Goal: Task Accomplishment & Management: Use online tool/utility

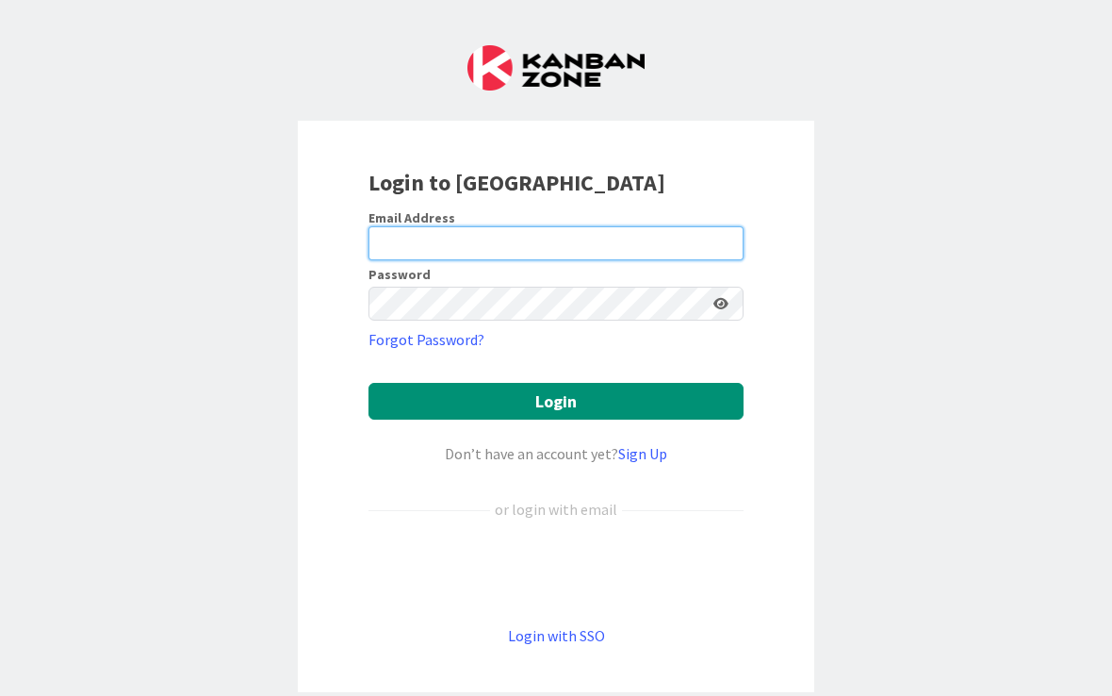
click at [534, 244] on input "email" at bounding box center [556, 243] width 375 height 34
type input "[EMAIL_ADDRESS][DOMAIN_NAME]"
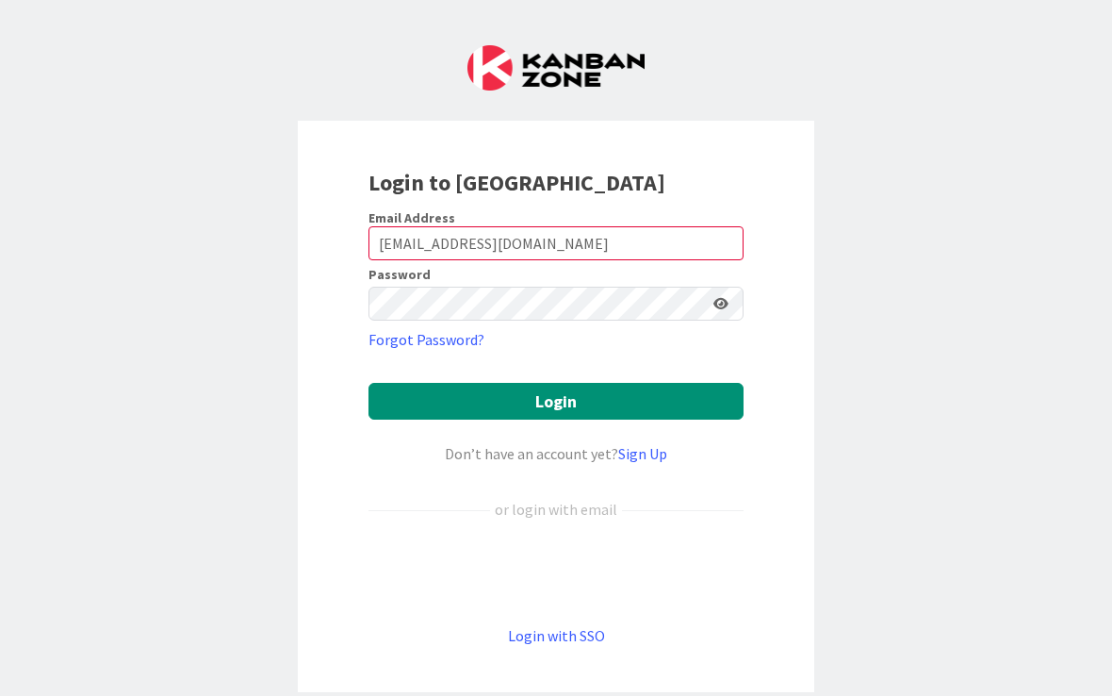
click at [556, 401] on button "Login" at bounding box center [556, 401] width 375 height 37
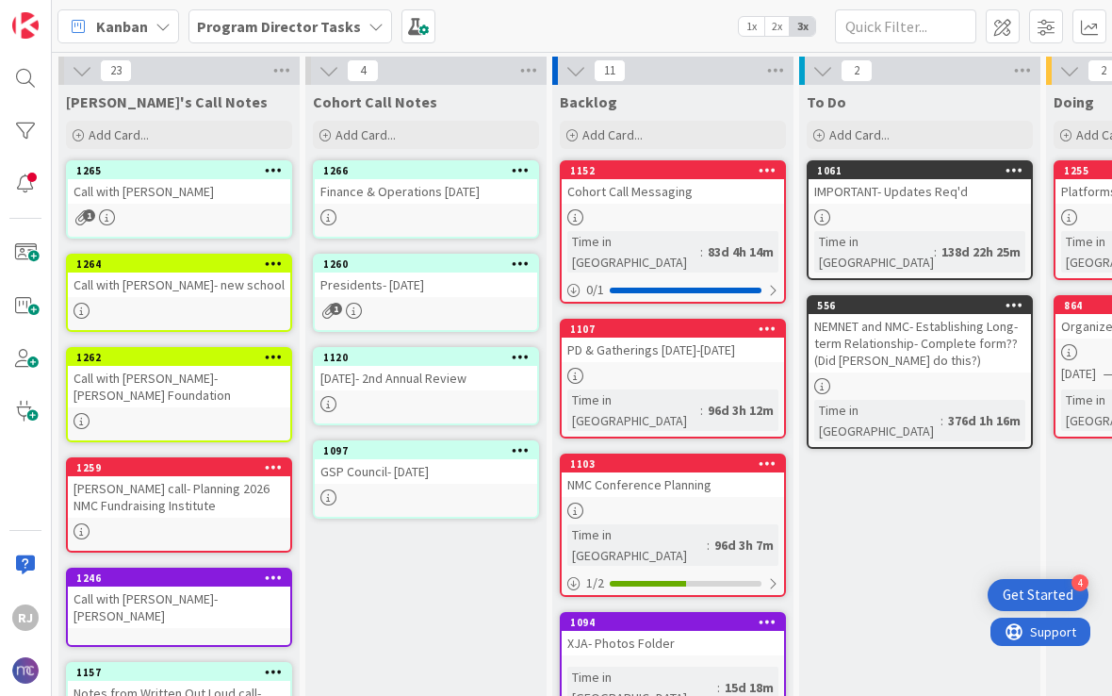
click at [401, 115] on div "Cohort Call Notes Add Card..." at bounding box center [425, 119] width 241 height 68
click at [394, 144] on div "Add Card..." at bounding box center [426, 135] width 226 height 28
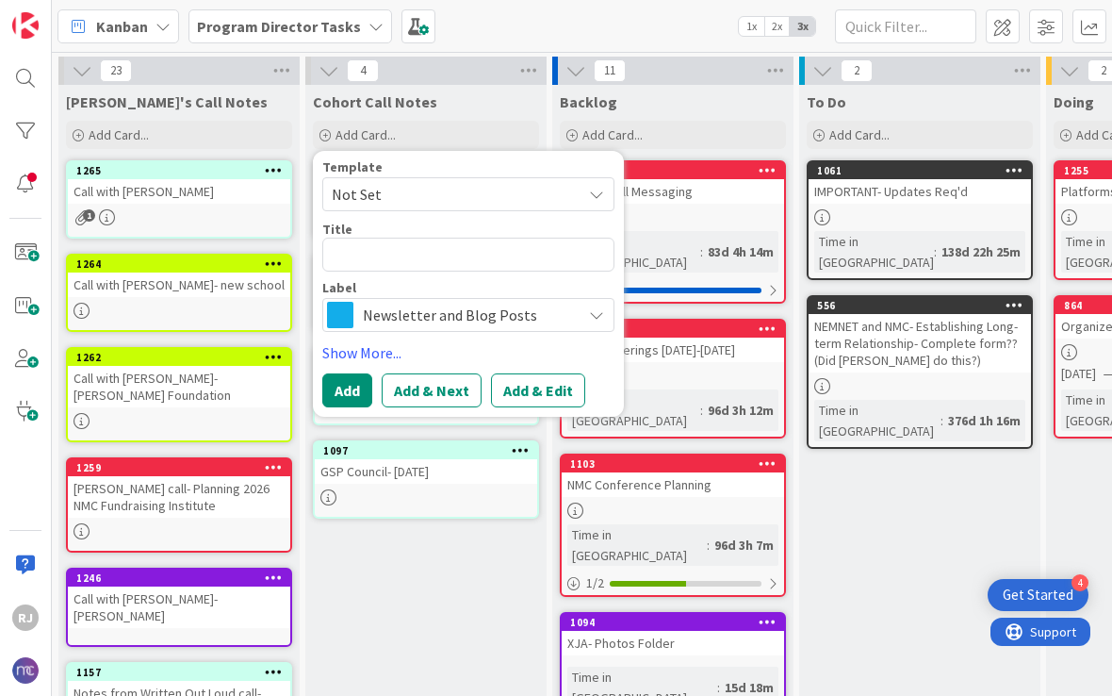
click at [494, 322] on span "Newsletter and Blog Posts" at bounding box center [467, 315] width 209 height 26
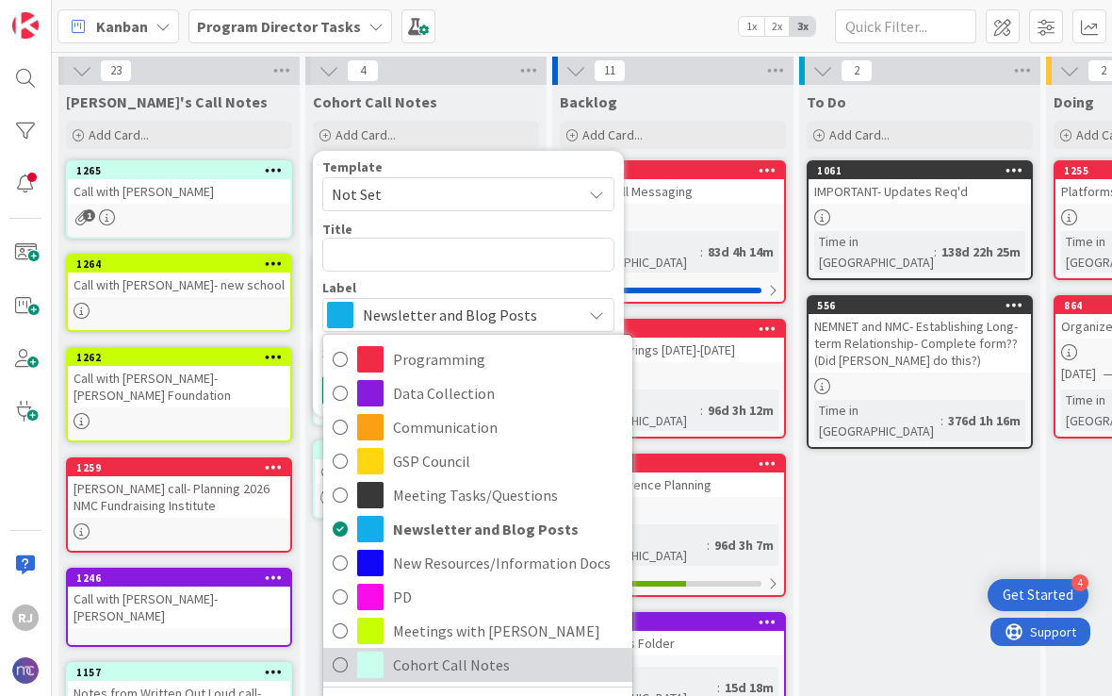
click at [465, 669] on span "Cohort Call Notes" at bounding box center [508, 664] width 230 height 28
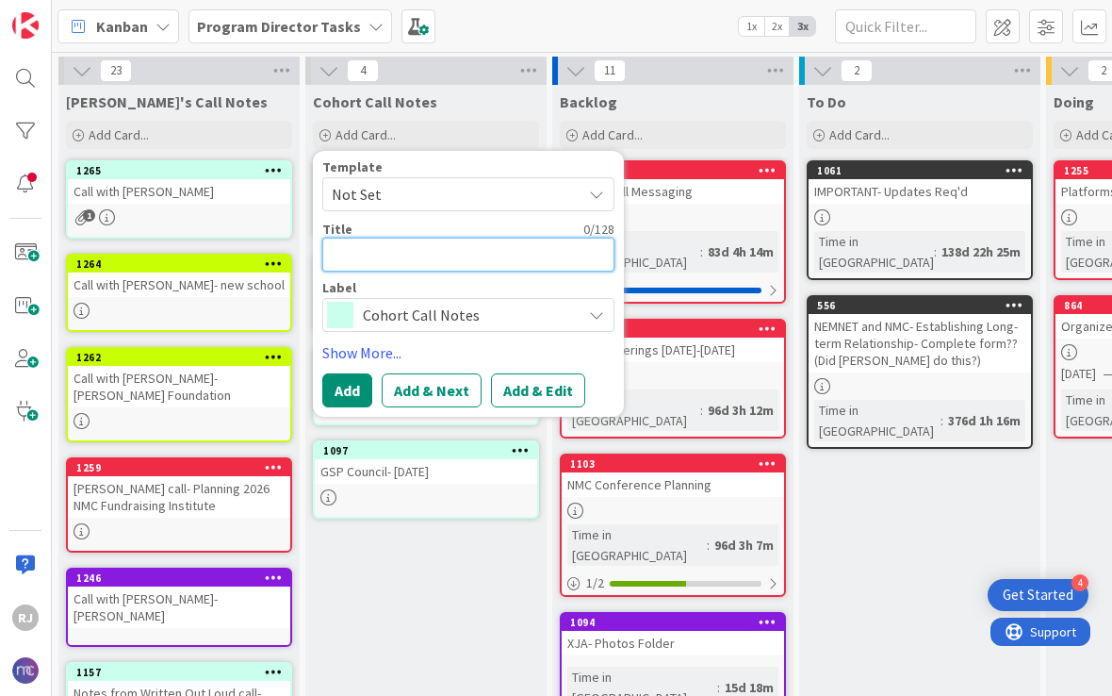
click at [413, 243] on textarea at bounding box center [468, 255] width 292 height 34
type textarea "x"
type textarea "S"
type textarea "x"
type textarea "O"
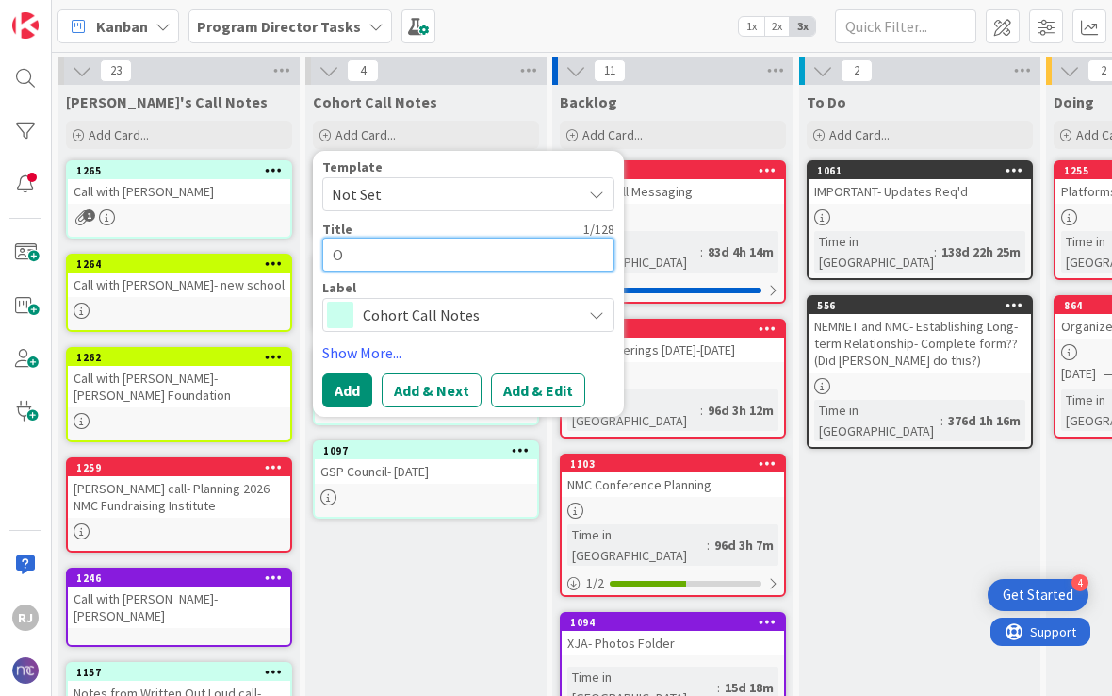
type textarea "x"
type textarea "Oc"
type textarea "x"
type textarea "Oct"
type textarea "x"
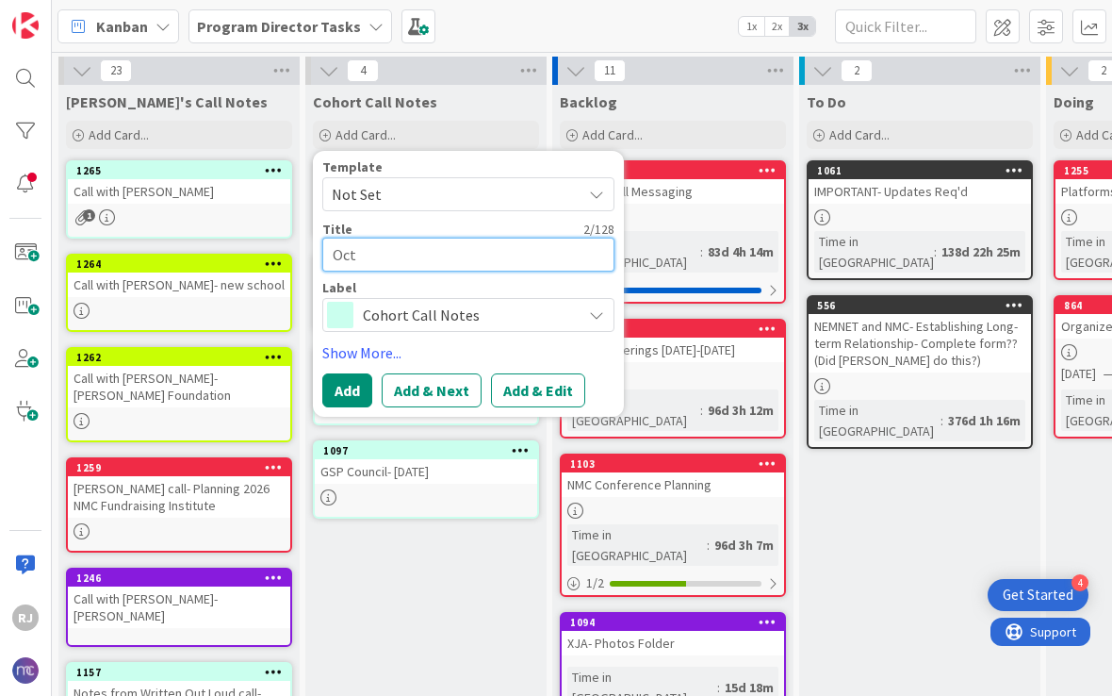
type textarea "Octo"
type textarea "x"
type textarea "Octob"
type textarea "x"
type textarea "Octobe"
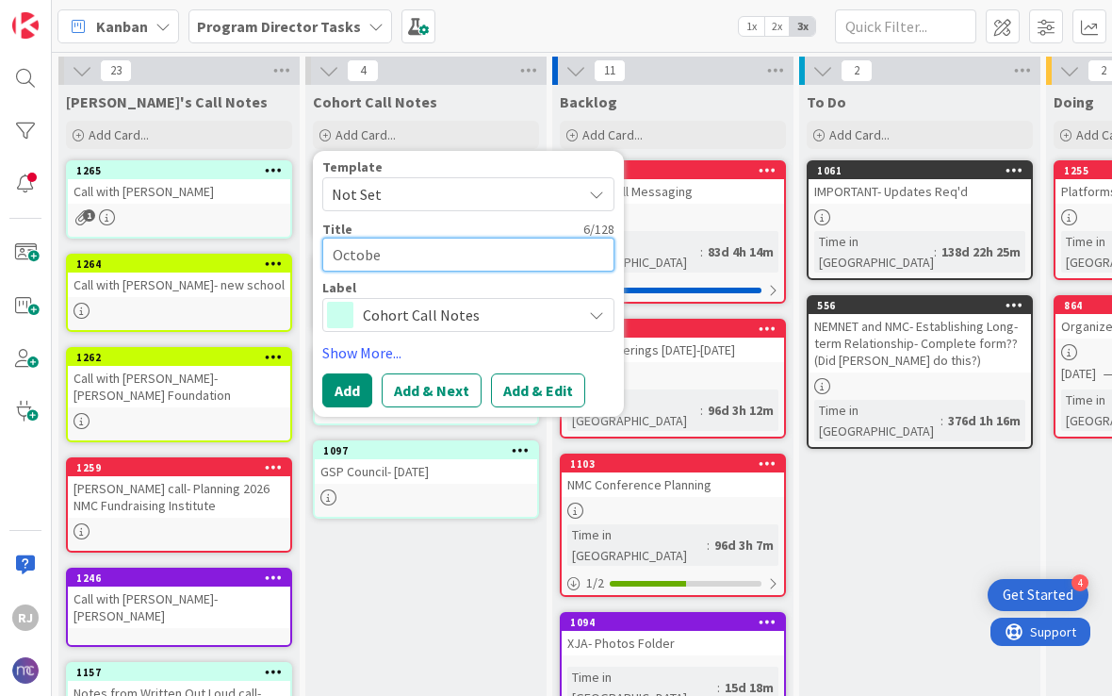
type textarea "x"
type textarea "October"
type textarea "x"
type textarea "October-"
type textarea "x"
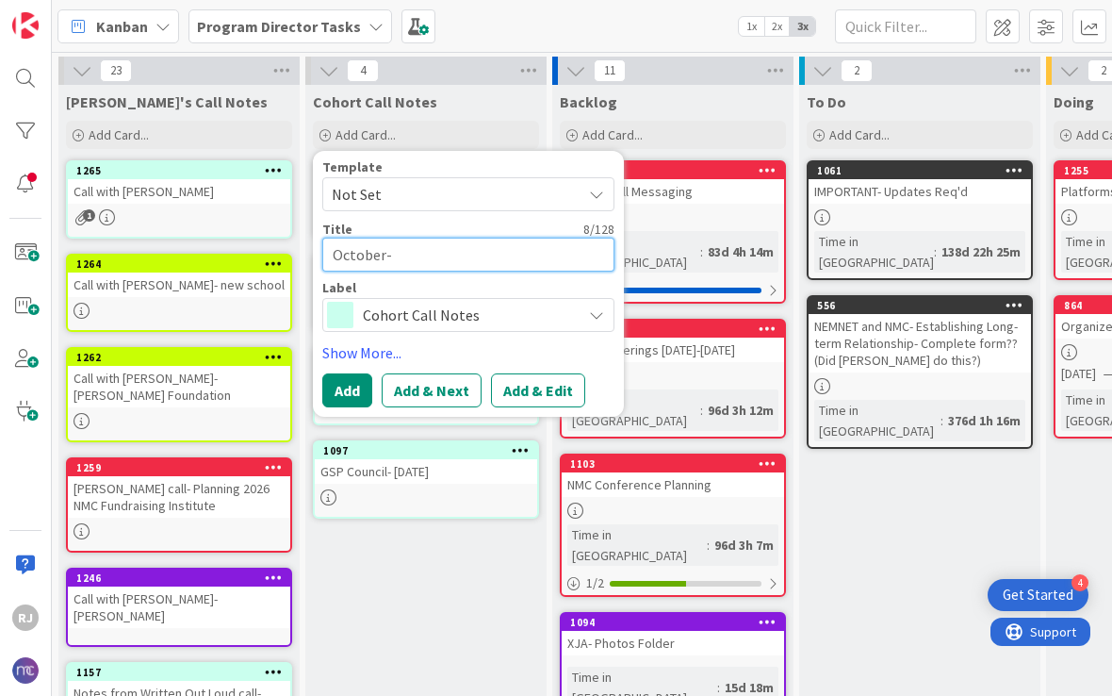
type textarea "October-"
type textarea "x"
type textarea "October- R"
type textarea "x"
type textarea "October- RE"
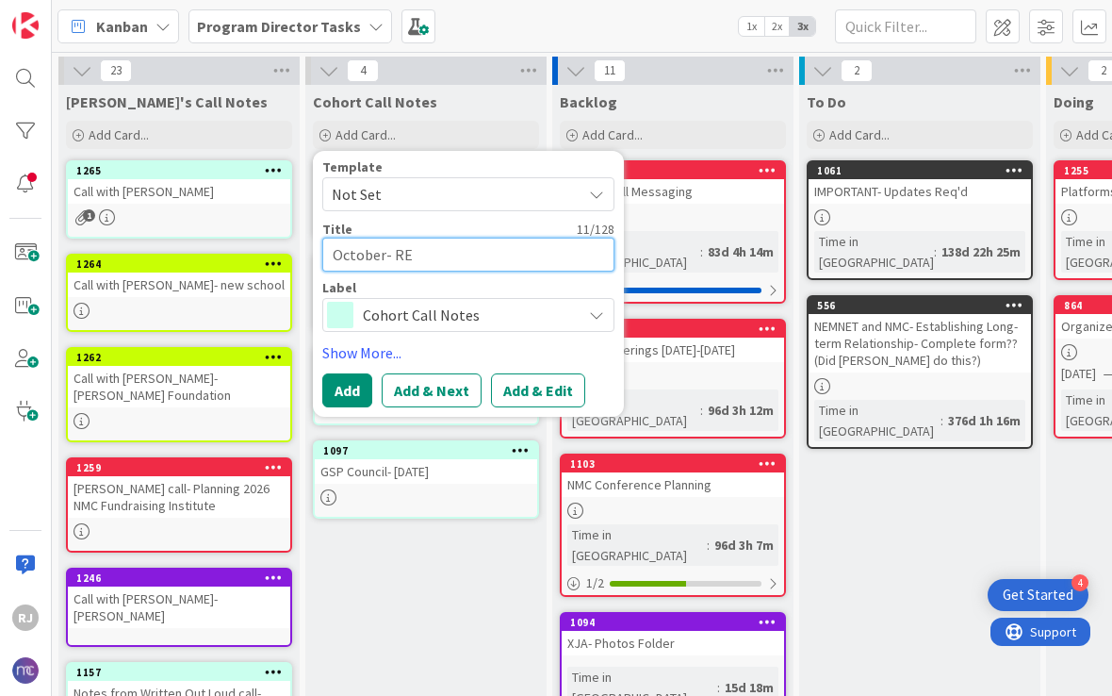
type textarea "x"
type textarea "October- REC"
type textarea "x"
type textarea "October- RECA"
type textarea "x"
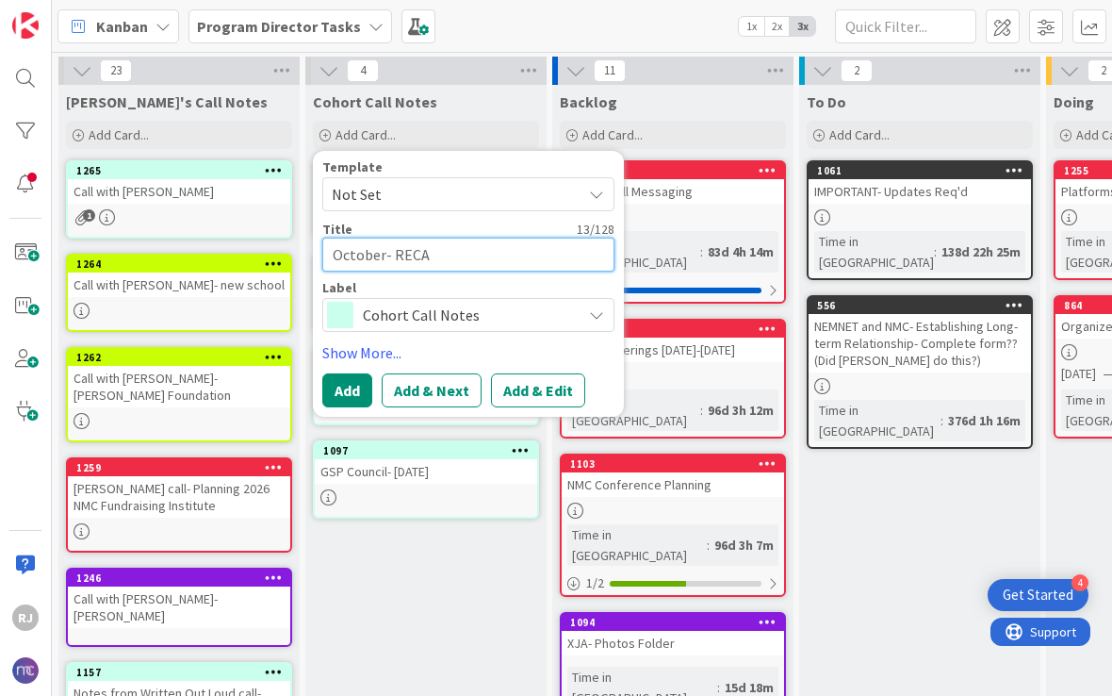
type textarea "October- REC"
type textarea "x"
type textarea "October- RE"
type textarea "x"
type textarea "October- R"
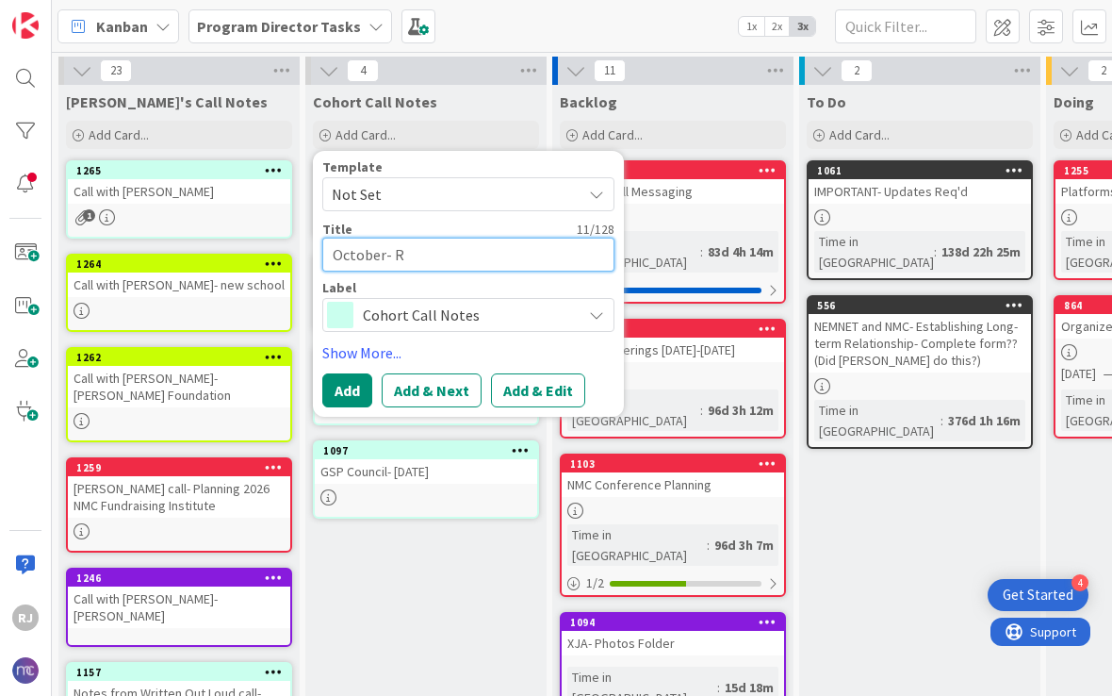
type textarea "x"
type textarea "October-"
type textarea "x"
type textarea "October- P"
type textarea "x"
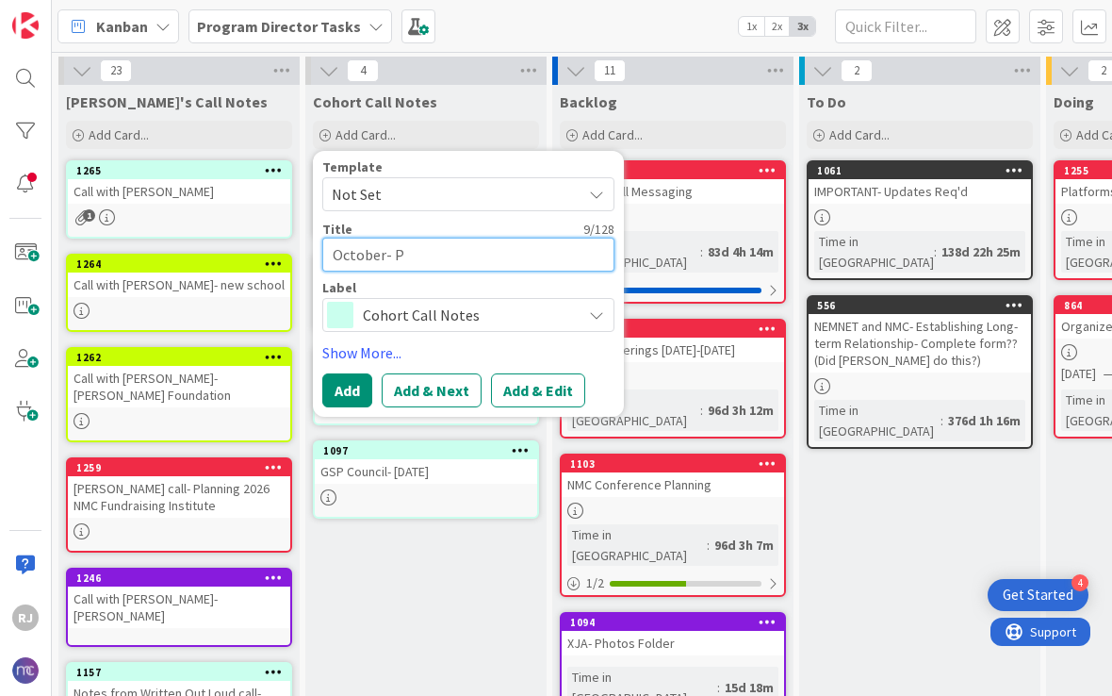
type textarea "October- Pr"
type textarea "x"
type textarea "October- Pri"
type textarea "x"
type textarea "October- Prin"
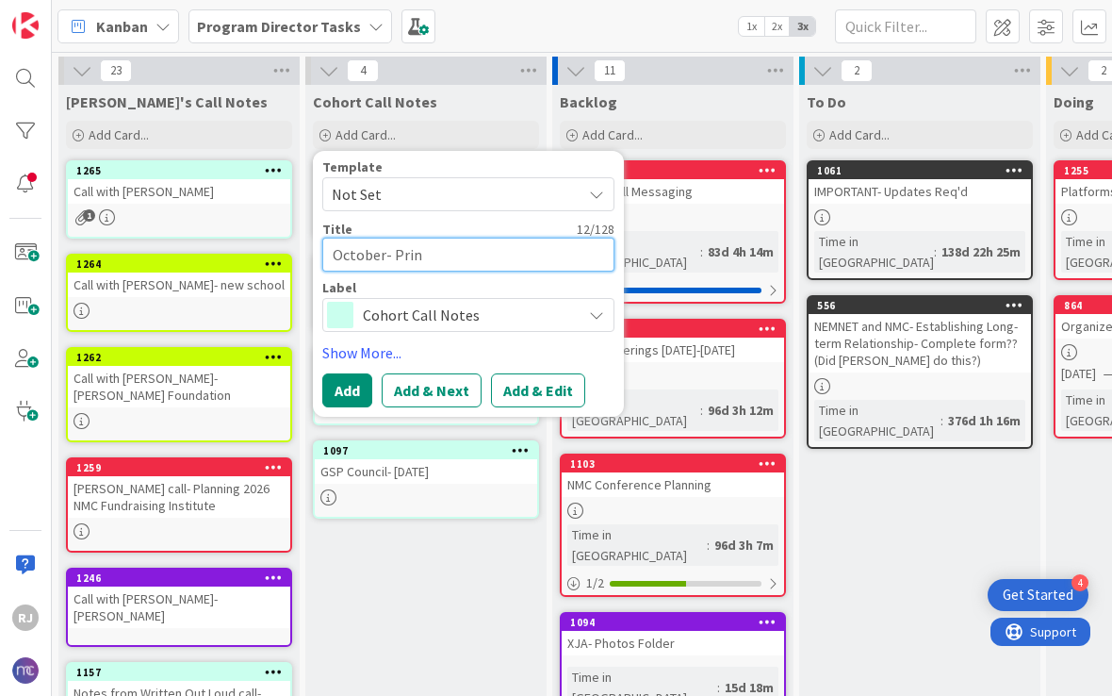
type textarea "x"
type textarea "October- Princ"
type textarea "x"
type textarea "October- Princi"
type textarea "x"
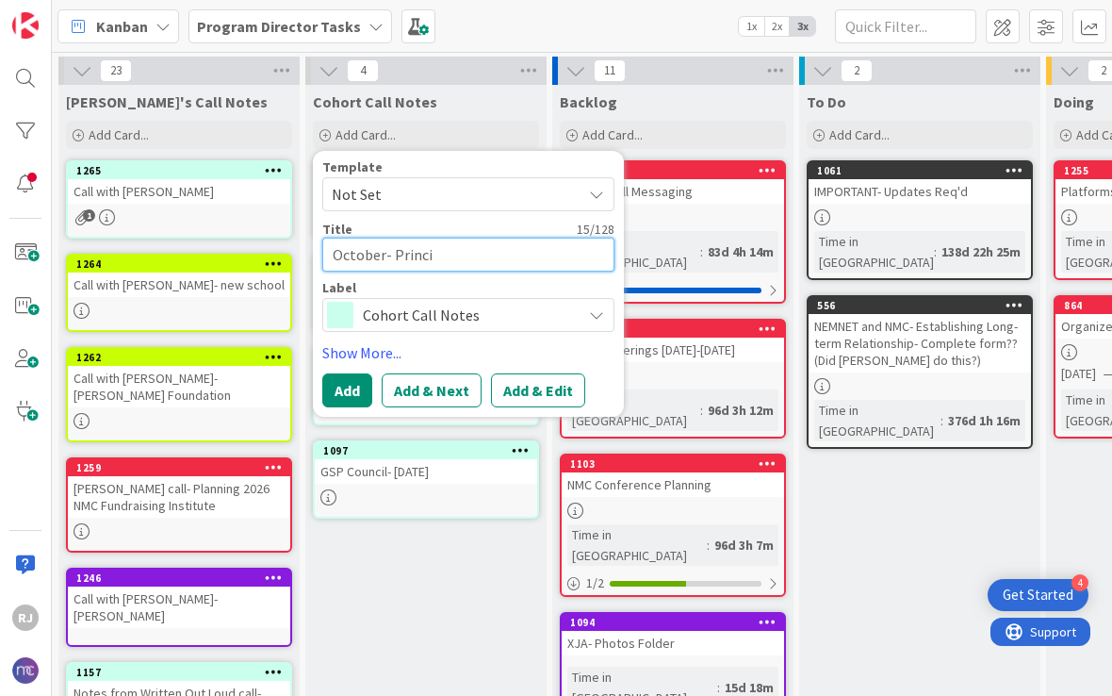
type textarea "October- Princip"
type textarea "x"
type textarea "October- Principa"
type textarea "x"
type textarea "October- Principal"
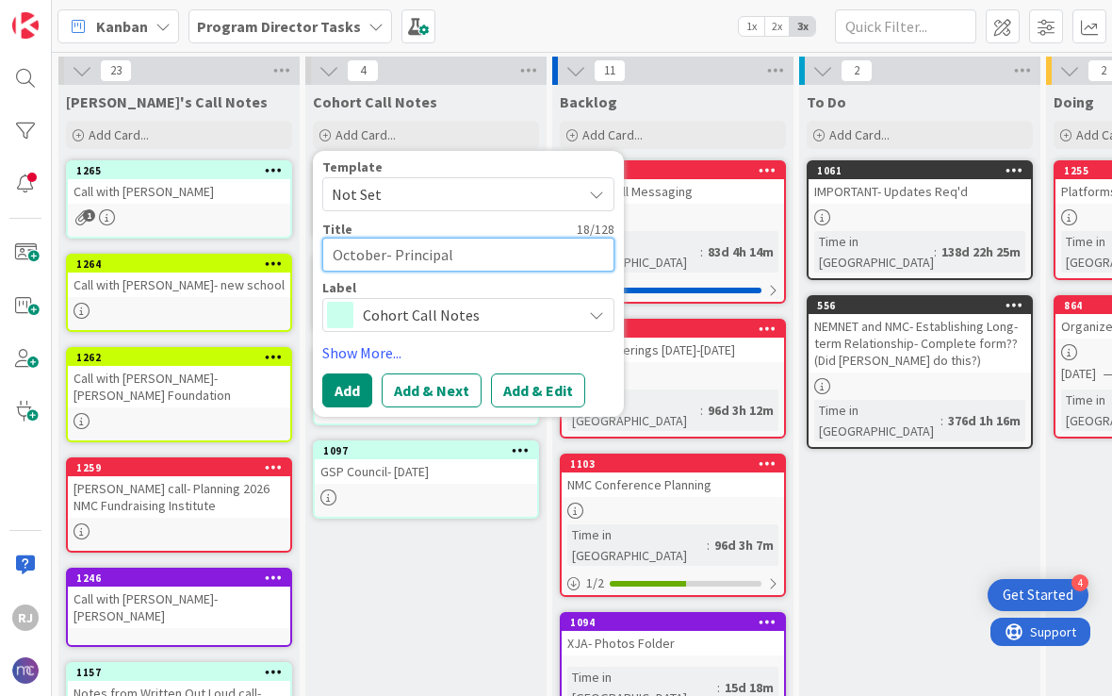
type textarea "x"
type textarea "October- Principals"
type textarea "x"
type textarea "October- Principals"
type textarea "x"
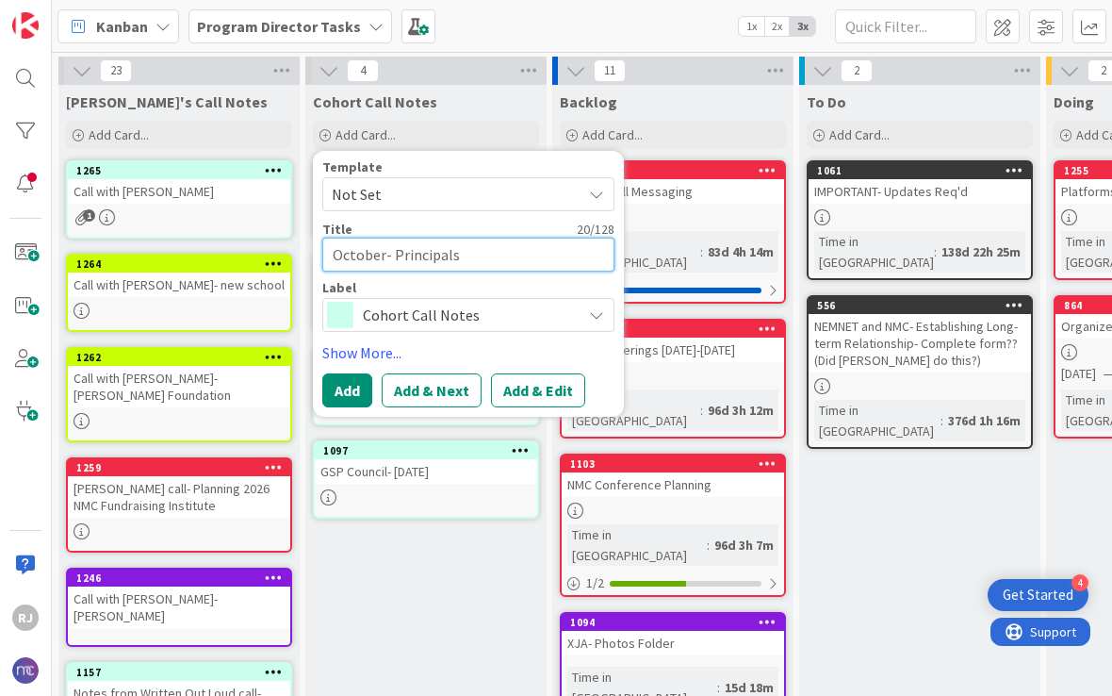
type textarea "October- Principals C"
type textarea "x"
type textarea "October- Principals Co"
type textarea "x"
type textarea "October- Principals Coh"
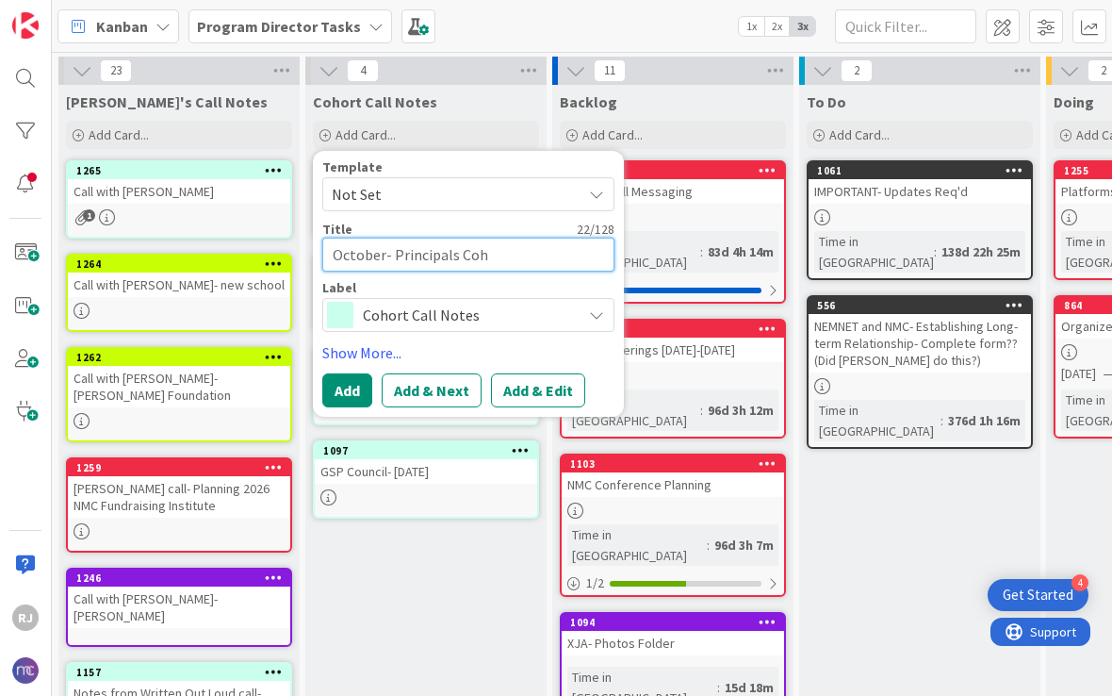
type textarea "x"
type textarea "October- Principals Coho"
type textarea "x"
type textarea "October- Principals Cohor"
type textarea "x"
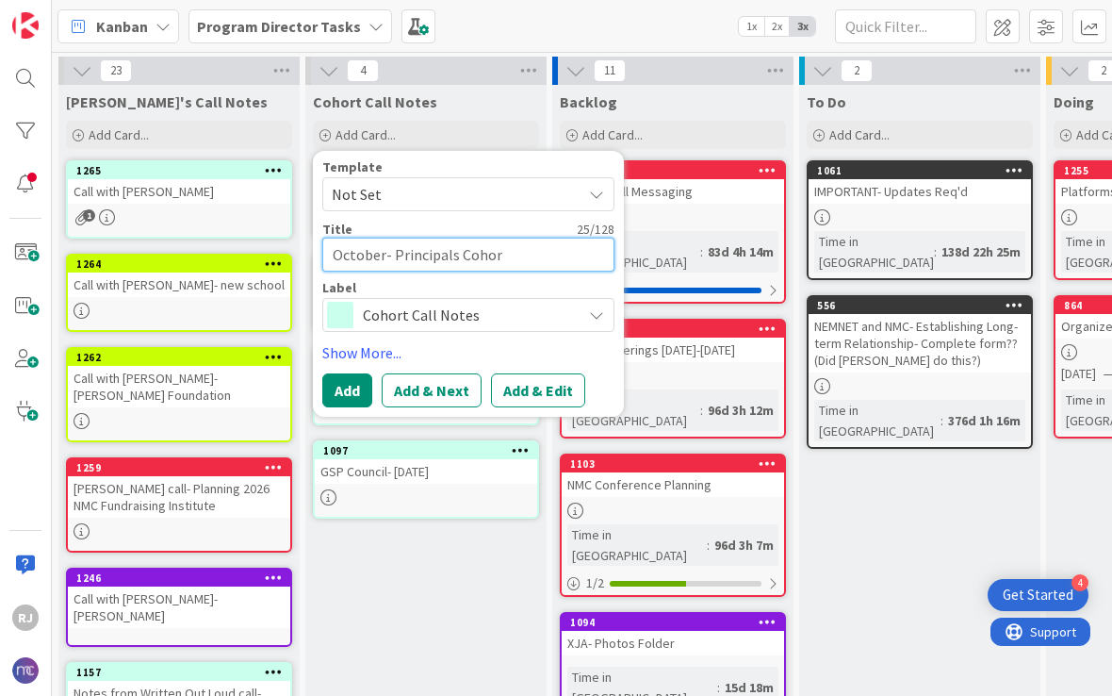
type textarea "October- Principals Cohort"
type textarea "x"
type textarea "October- Principals Cohort"
type textarea "x"
type textarea "October- Principals Cohort 1"
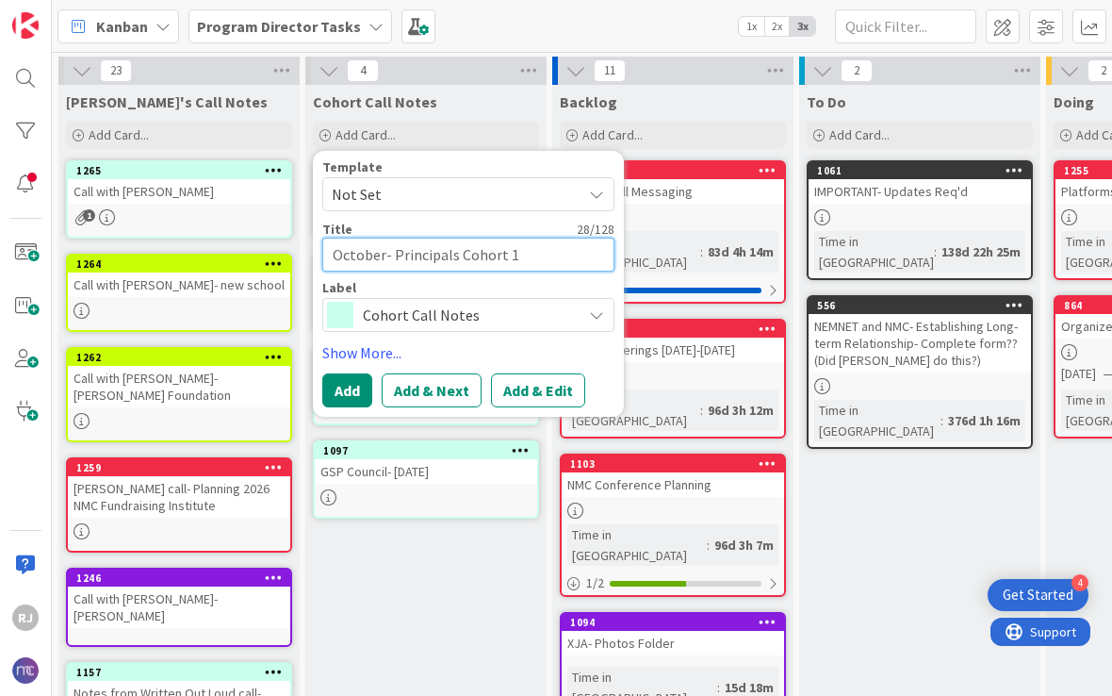
type textarea "x"
type textarea "October- Principals Cohort 10"
type textarea "x"
type textarea "October- Principals Cohort 10-"
type textarea "x"
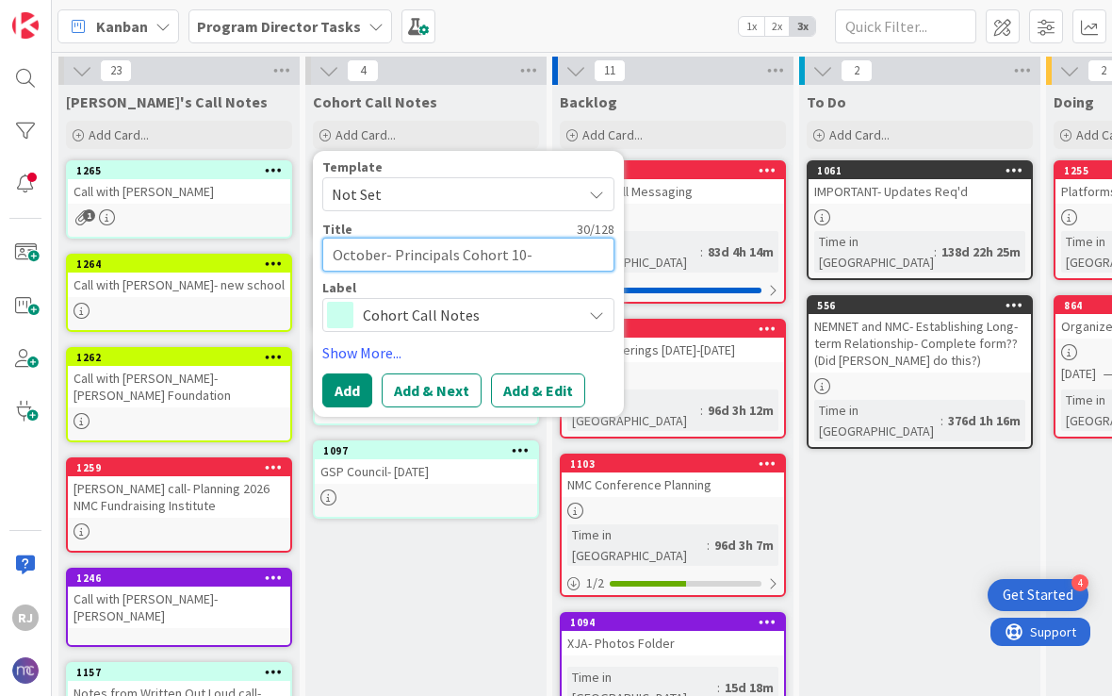
type textarea "October- Principals Cohort 10-1"
type textarea "x"
type textarea "October- Principals Cohort 10-1-"
type textarea "x"
type textarea "October- Principals Cohort 10-1"
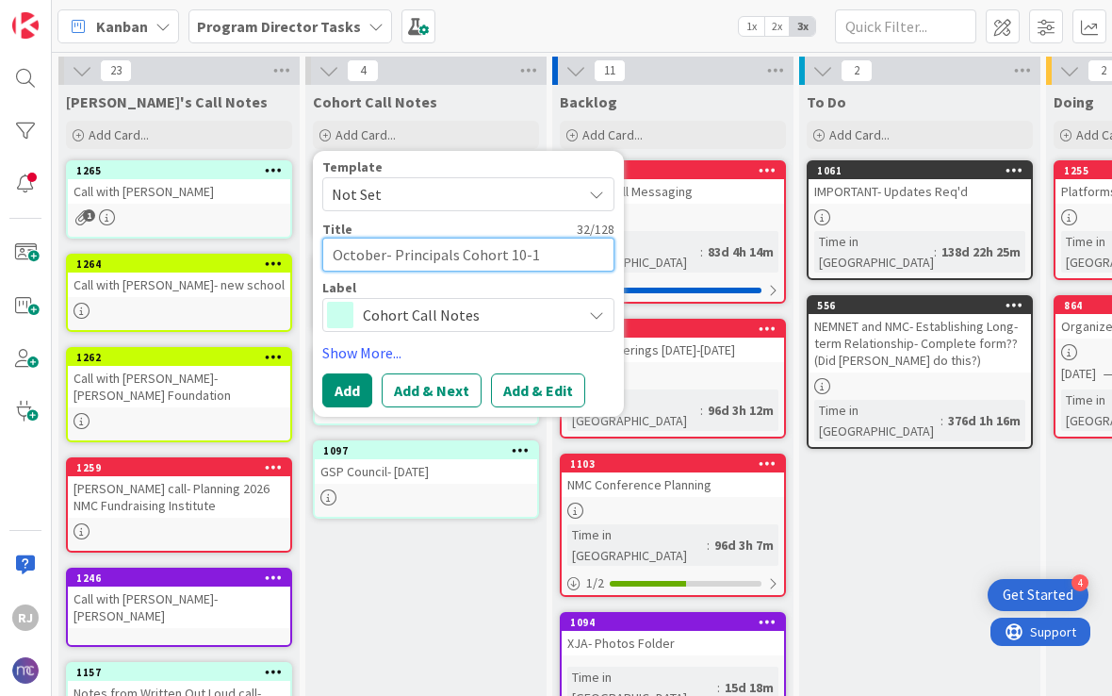
type textarea "x"
type textarea "October- Principals Cohort 10-"
type textarea "x"
type textarea "October- Principals Cohort 10"
type textarea "x"
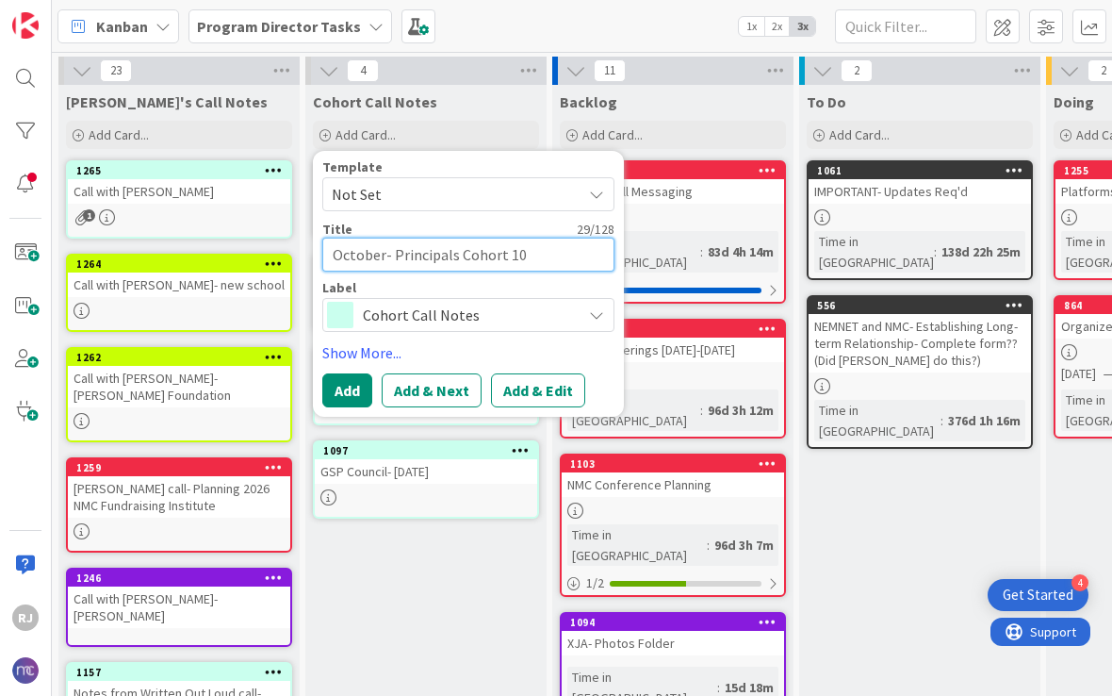
type textarea "October- Principals Cohort 1"
type textarea "x"
type textarea "October- Principals Cohort"
type textarea "x"
type textarea "October- Principals Cohort O"
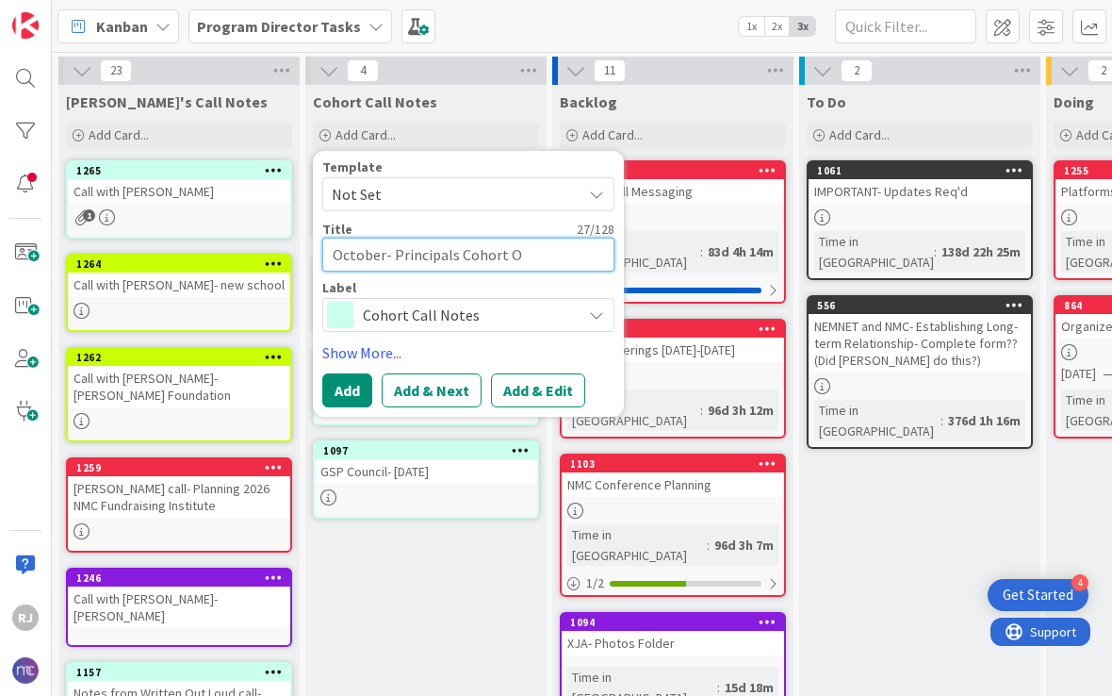
type textarea "x"
type textarea "October- Principals Cohort Oc"
type textarea "x"
type textarea "October- Principals Cohort Oct"
type textarea "x"
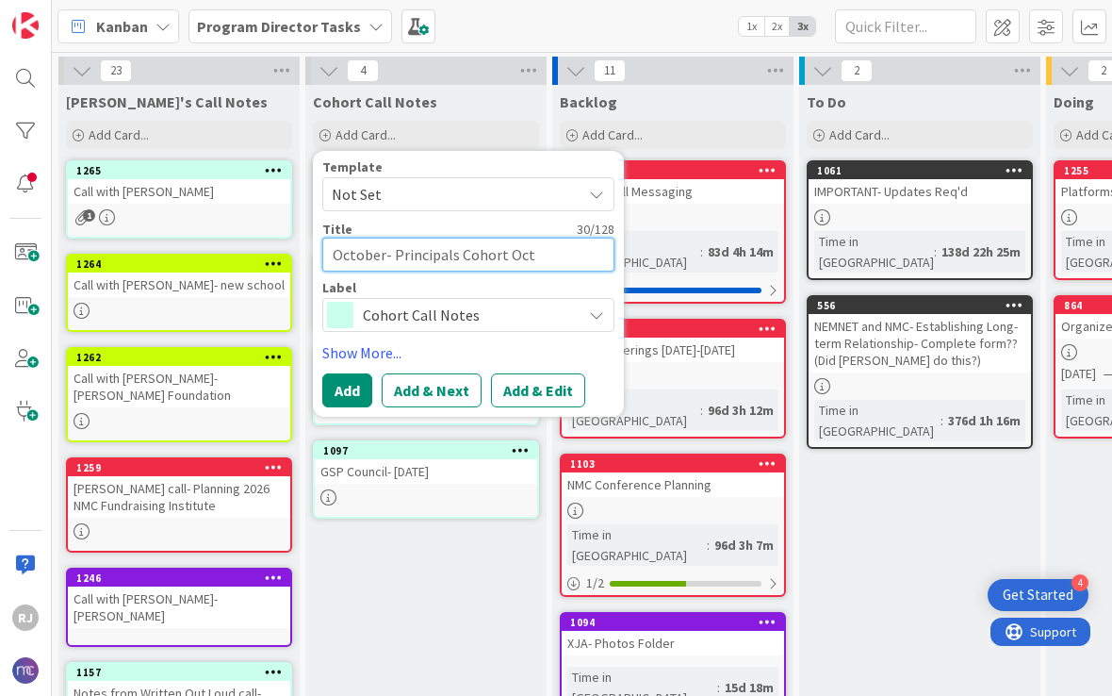
type textarea "October- Principals Cohort Octo"
type textarea "x"
type textarea "October- Principals Cohort Octob"
type textarea "x"
type textarea "October- Principals Cohort Octobe"
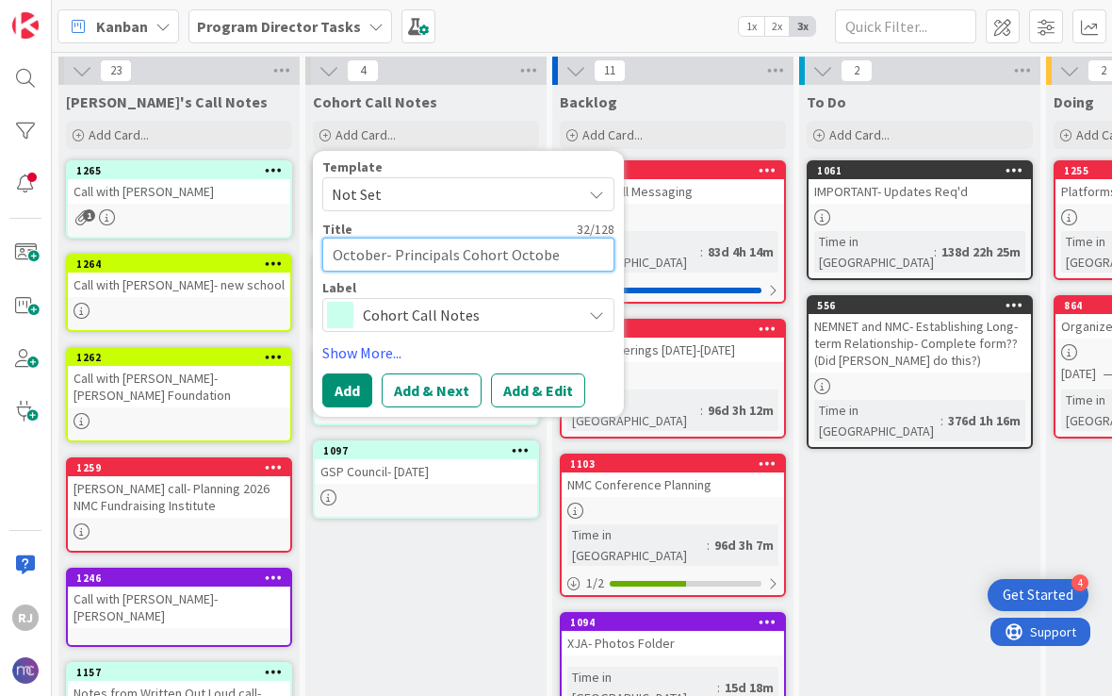
type textarea "x"
type textarea "October- Principals Cohort October"
type textarea "x"
type textarea "October- Principals Cohort [DATE]"
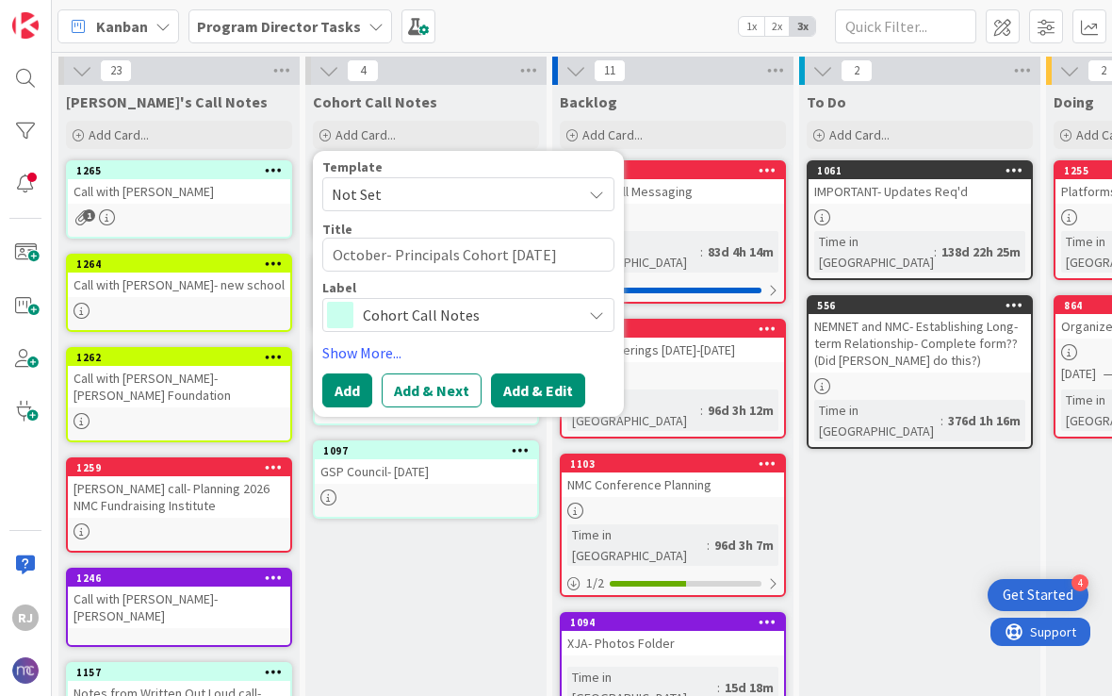
click at [543, 399] on button "Add & Edit" at bounding box center [538, 390] width 94 height 34
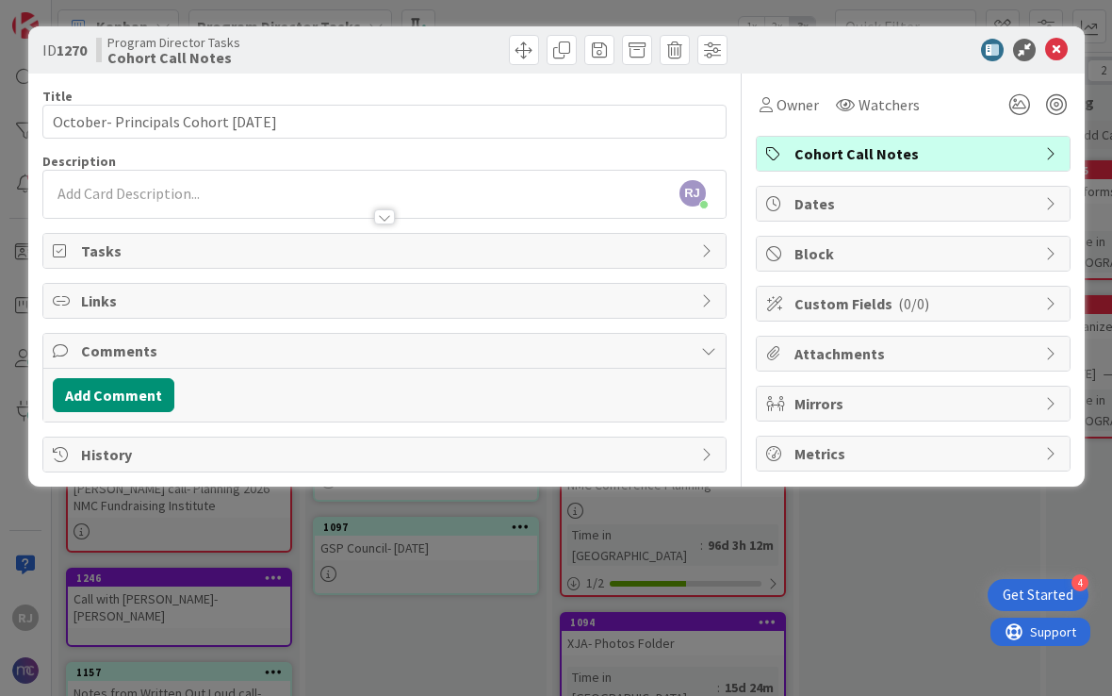
click at [154, 195] on div "[PERSON_NAME] [PERSON_NAME] just joined" at bounding box center [384, 194] width 682 height 47
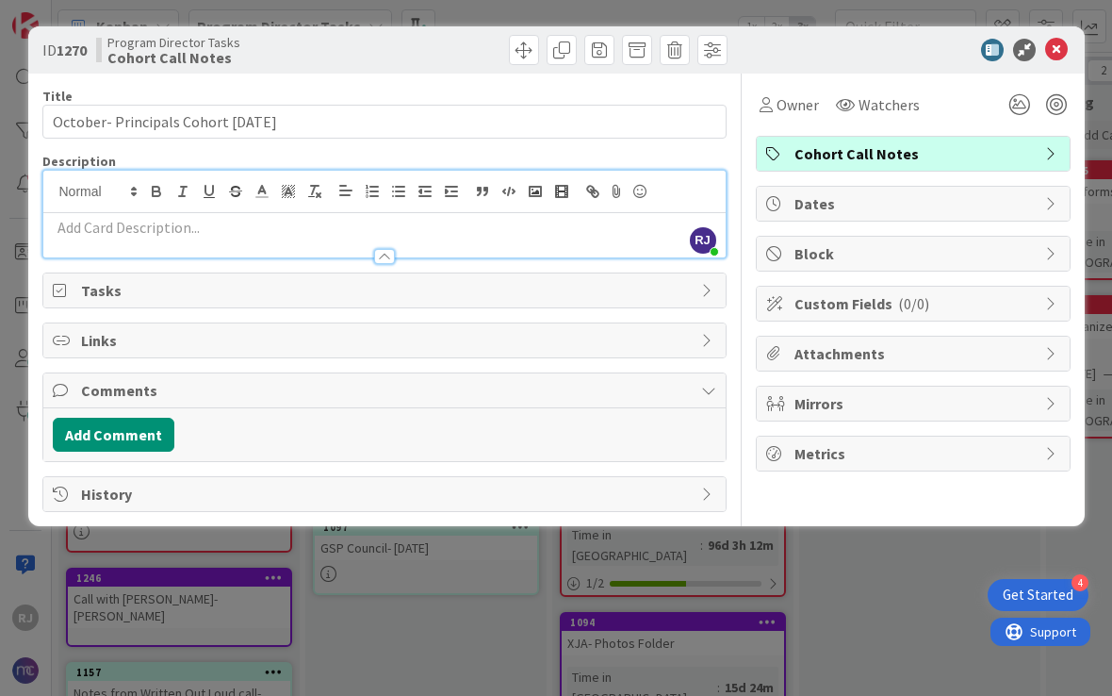
click at [123, 238] on div at bounding box center [384, 248] width 682 height 20
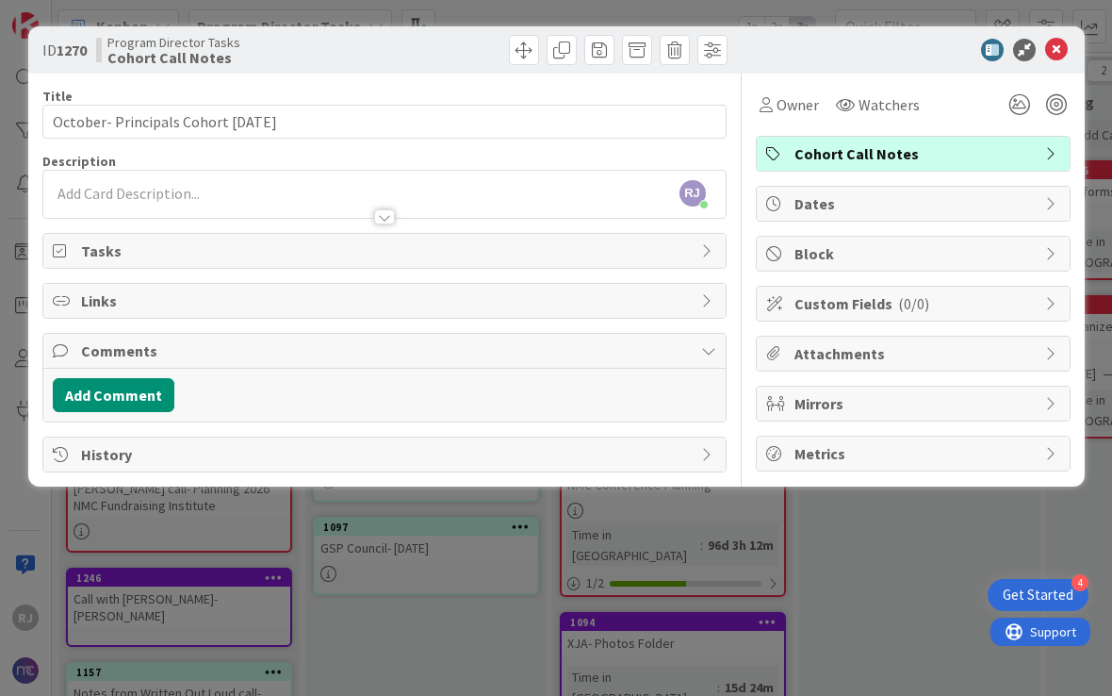
click at [138, 188] on p at bounding box center [385, 194] width 664 height 22
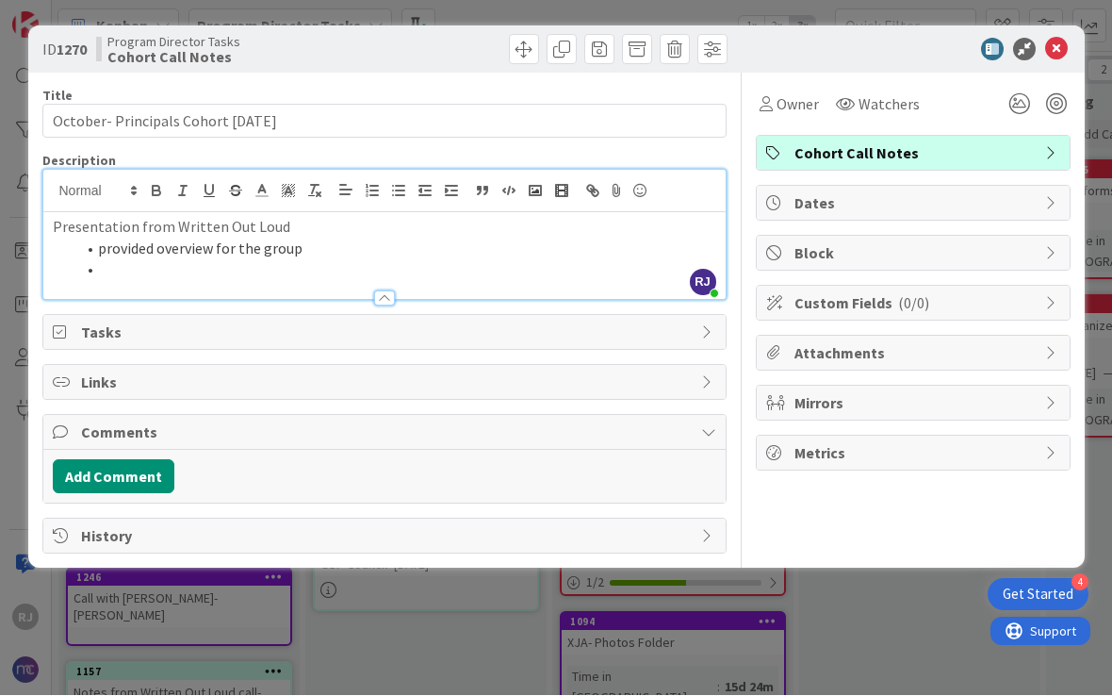
click at [168, 269] on li at bounding box center [395, 270] width 641 height 22
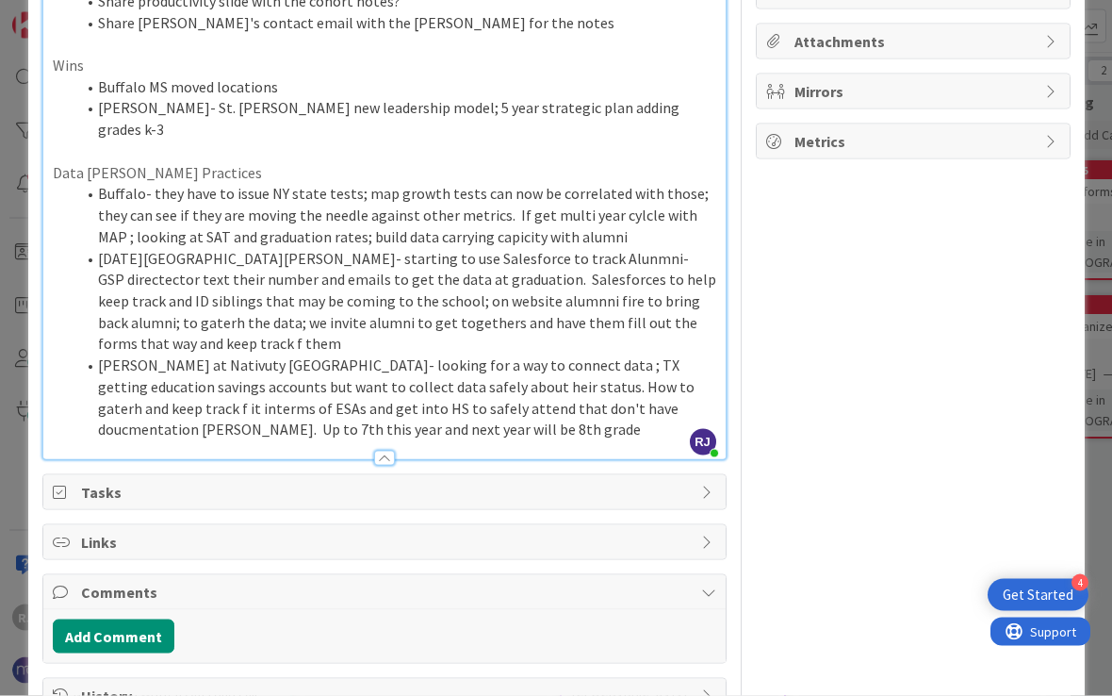
scroll to position [312, 0]
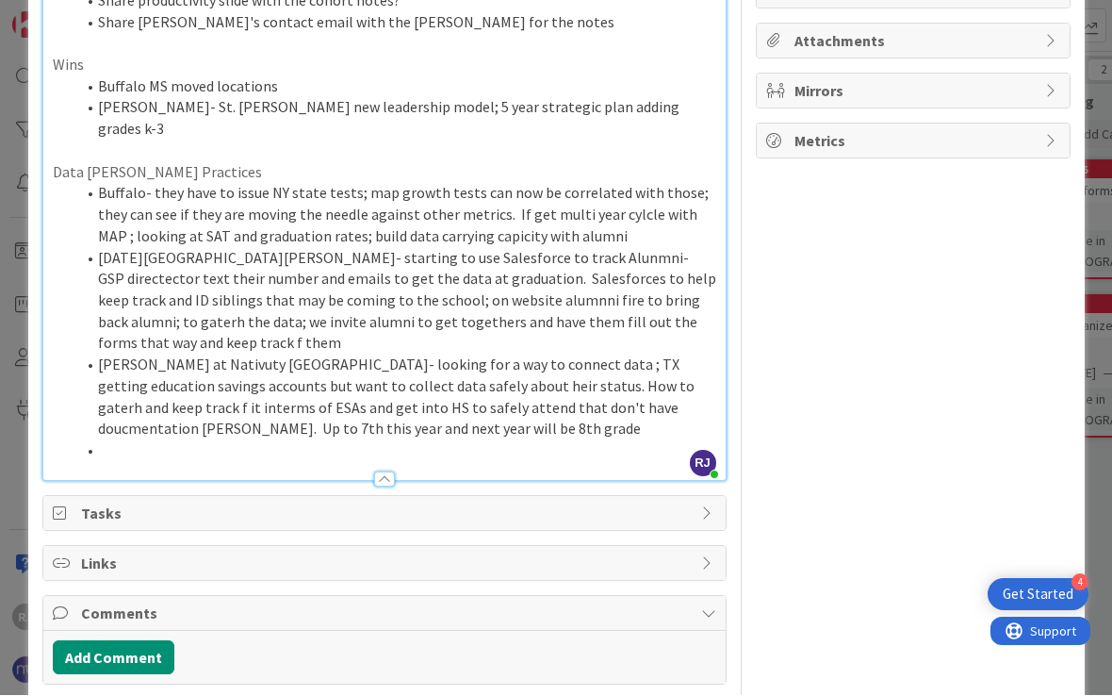
click at [249, 440] on li at bounding box center [395, 451] width 641 height 22
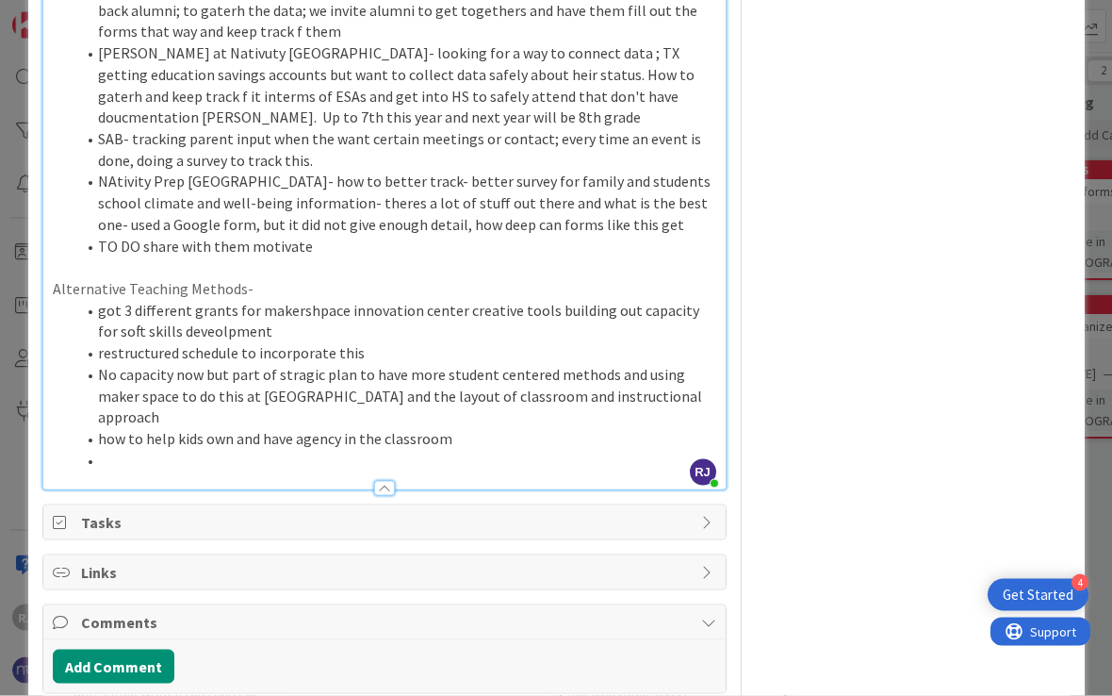
scroll to position [623, 0]
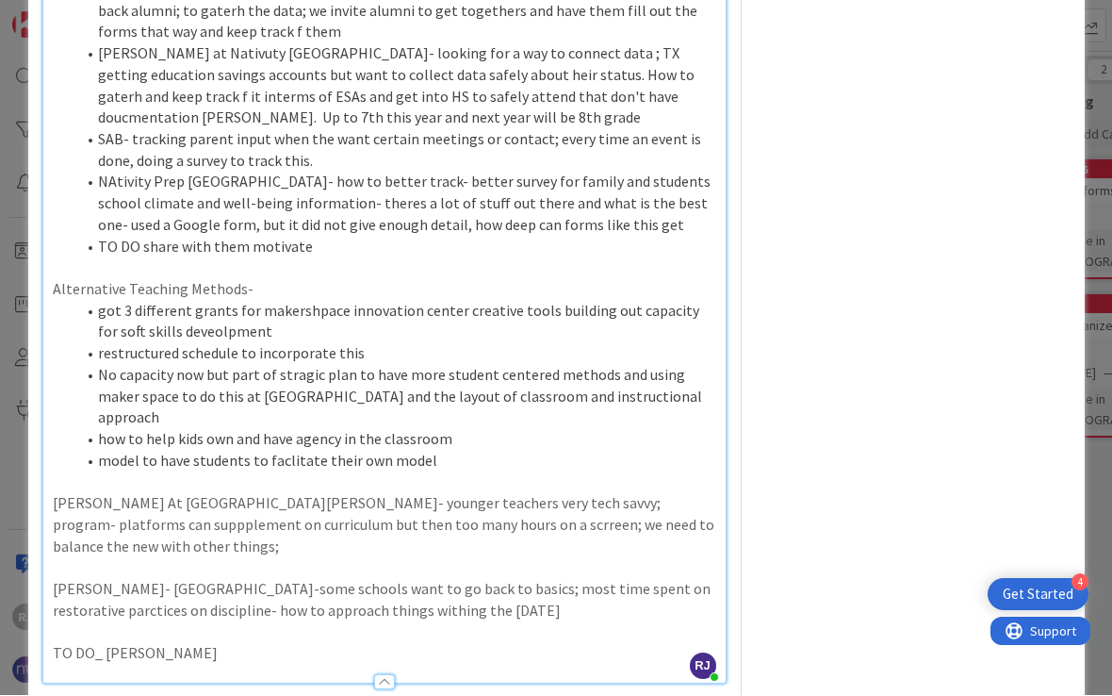
click at [239, 622] on p at bounding box center [385, 633] width 664 height 22
click at [201, 643] on p "TO DO_ [PERSON_NAME]" at bounding box center [385, 654] width 664 height 22
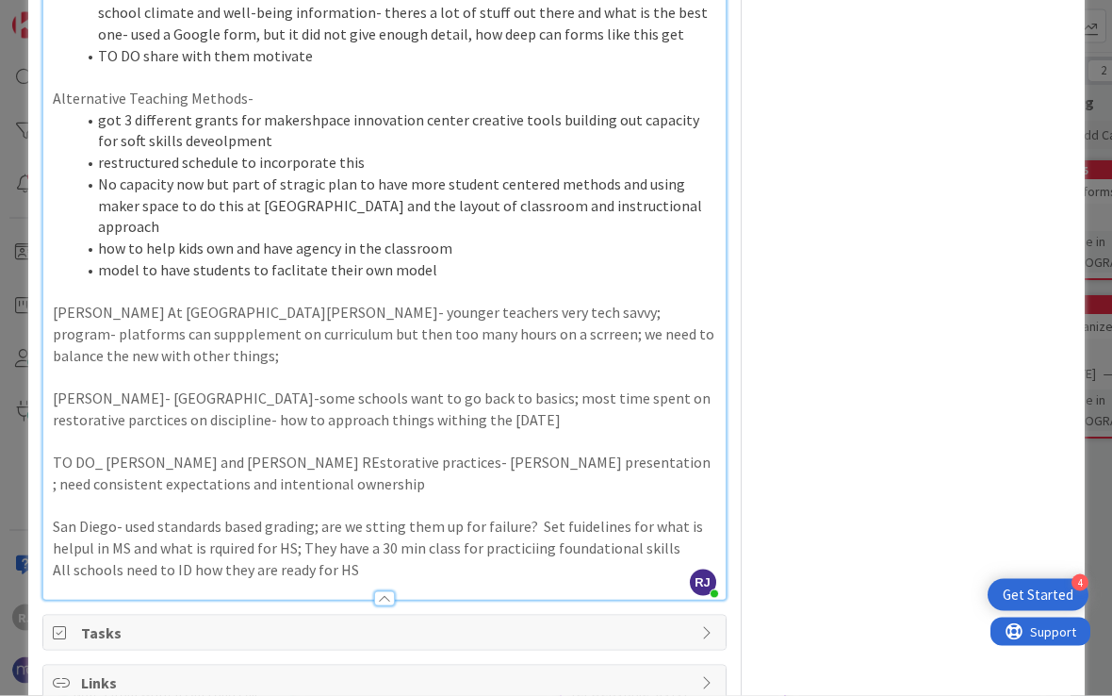
scroll to position [852, 0]
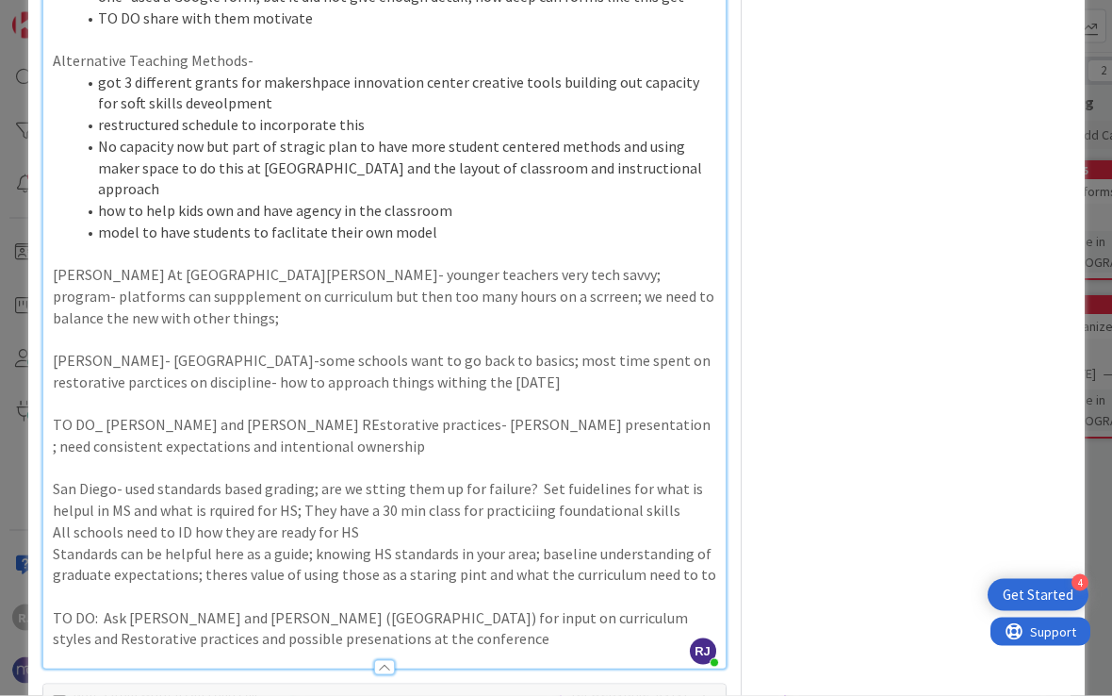
click at [220, 607] on p "TO DO: Ask [PERSON_NAME] and [PERSON_NAME] ([GEOGRAPHIC_DATA]) for input on cur…" at bounding box center [385, 628] width 664 height 42
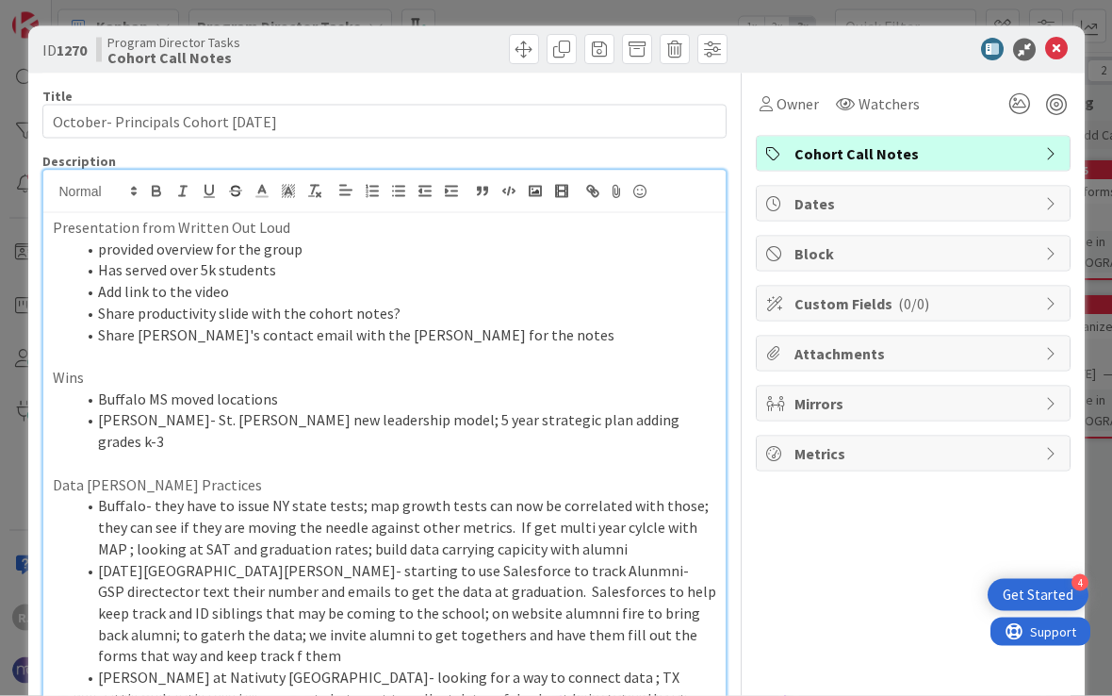
scroll to position [0, 0]
click at [260, 195] on icon at bounding box center [262, 191] width 17 height 17
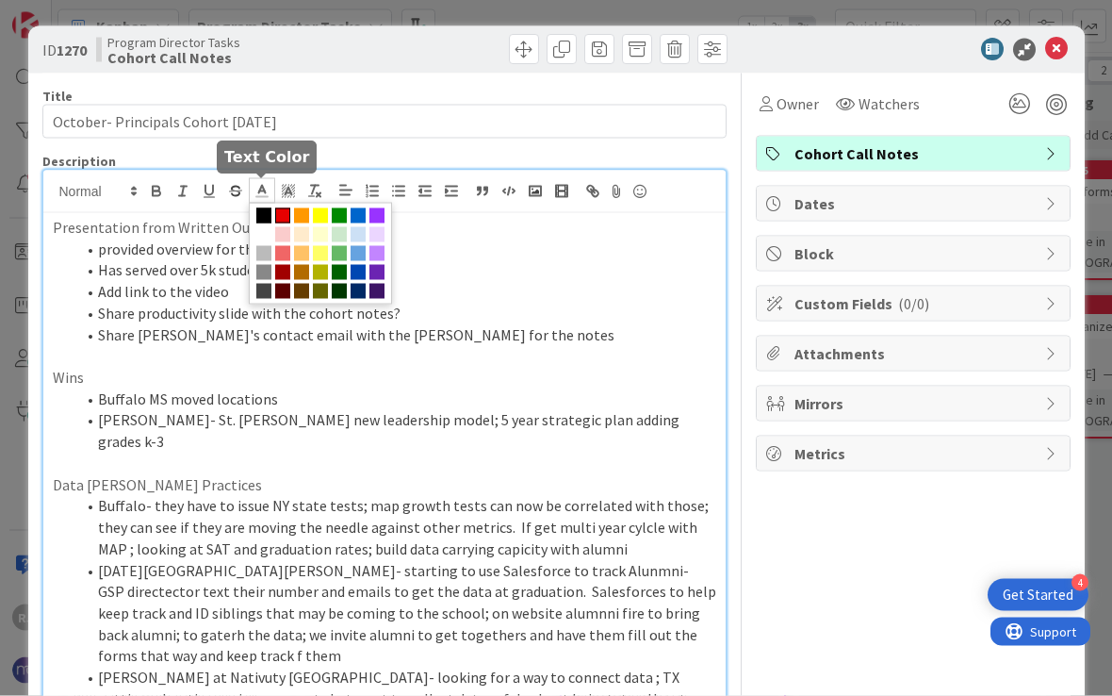
click at [288, 208] on span at bounding box center [282, 215] width 15 height 15
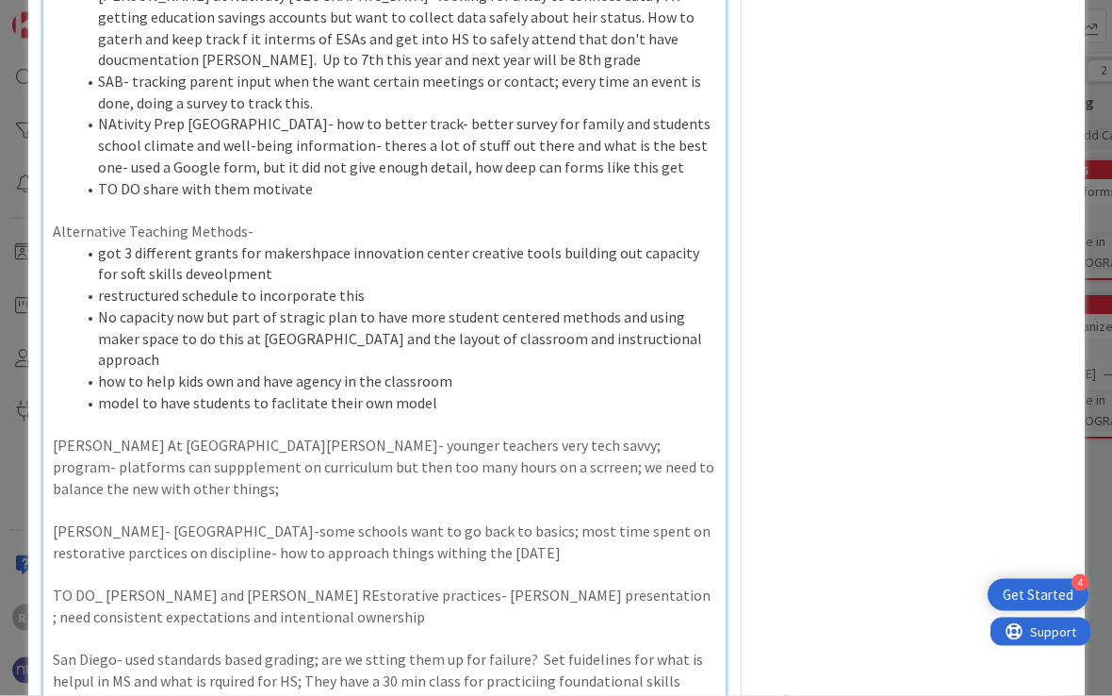
click at [569, 520] on p "[PERSON_NAME]- [GEOGRAPHIC_DATA]-some schools want to go back to basics; most t…" at bounding box center [385, 541] width 664 height 42
